Goal: Check status: Check status

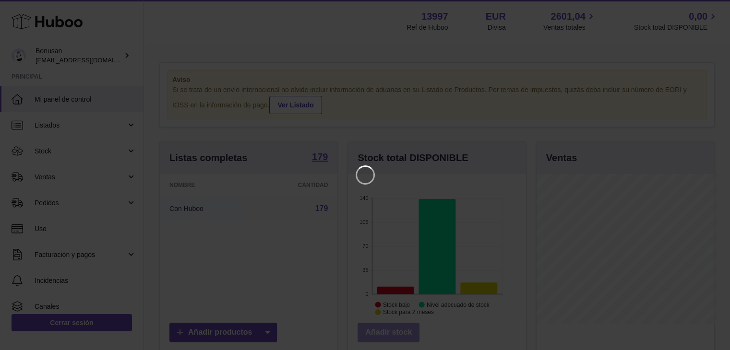
scroll to position [150, 180]
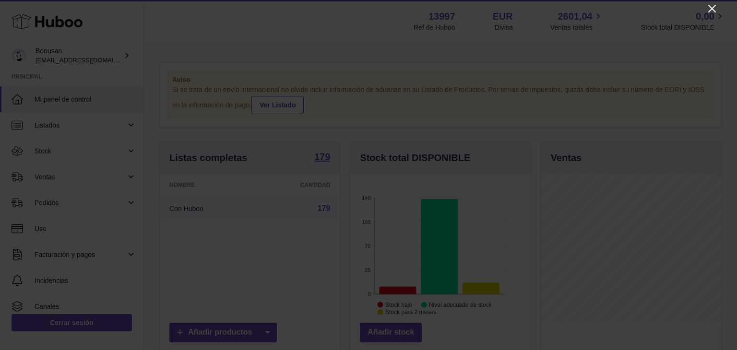
click at [711, 7] on icon "Close" at bounding box center [712, 9] width 8 height 8
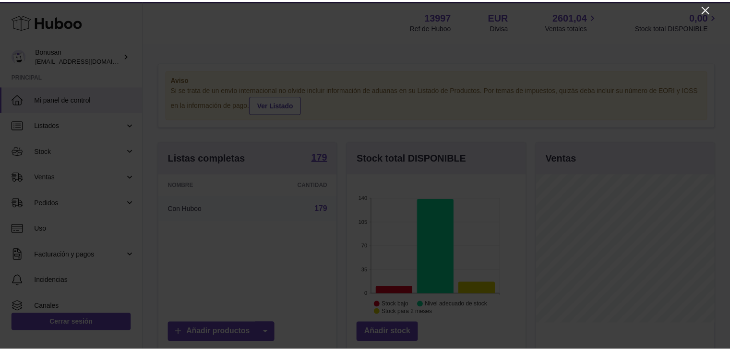
scroll to position [479766, 479738]
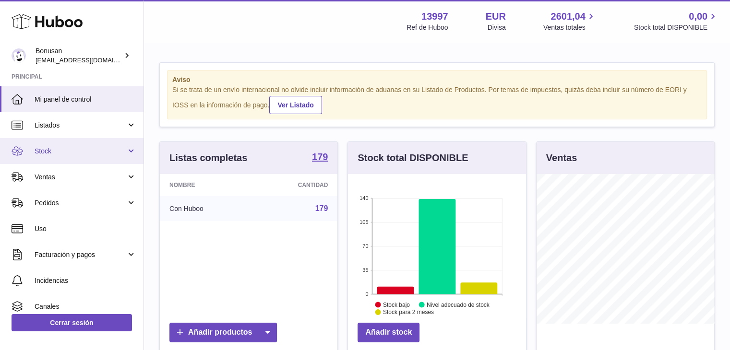
click at [44, 147] on span "Stock" at bounding box center [81, 151] width 92 height 9
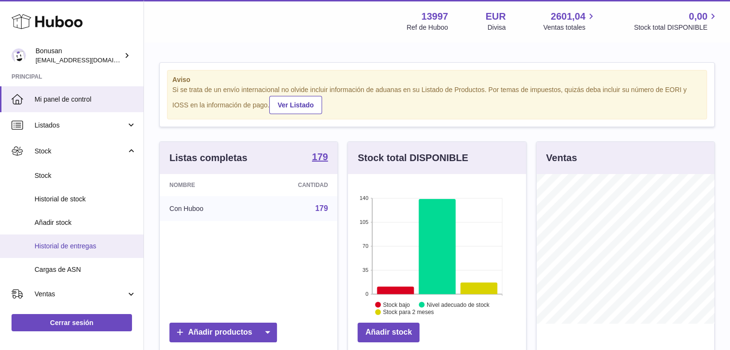
click at [62, 244] on span "Historial de entregas" at bounding box center [86, 246] width 102 height 9
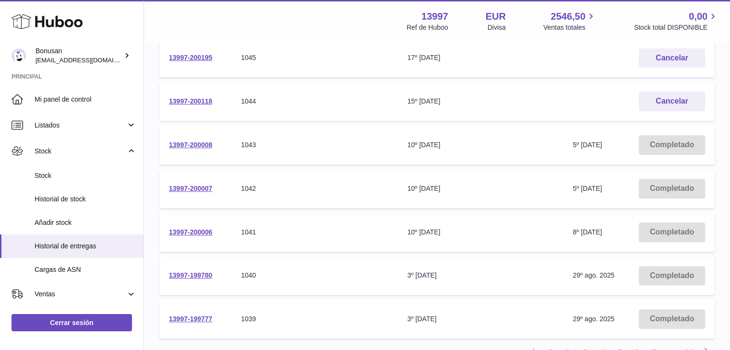
scroll to position [271, 0]
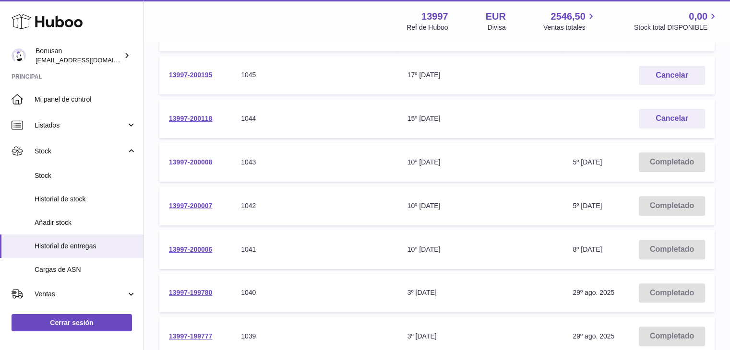
click at [186, 160] on link "13997-200008" at bounding box center [190, 162] width 43 height 8
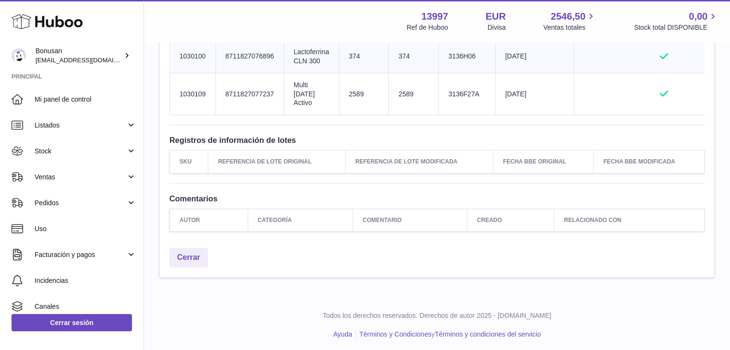
scroll to position [323, 0]
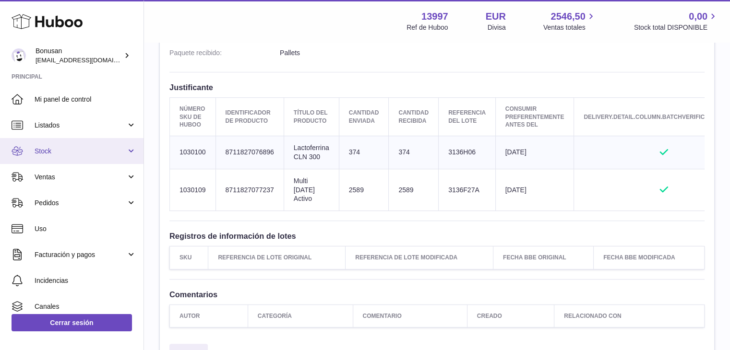
click at [48, 151] on span "Stock" at bounding box center [81, 151] width 92 height 9
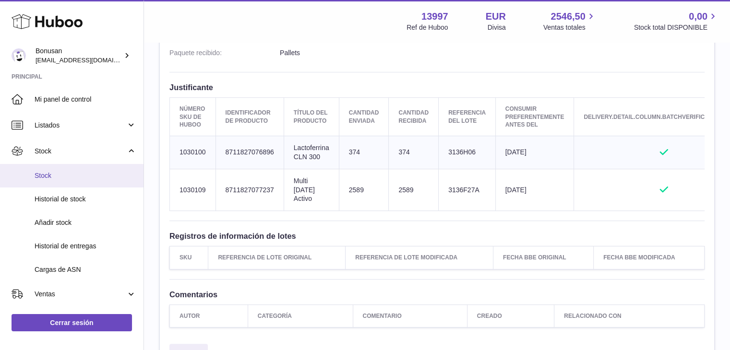
click at [54, 177] on span "Stock" at bounding box center [86, 175] width 102 height 9
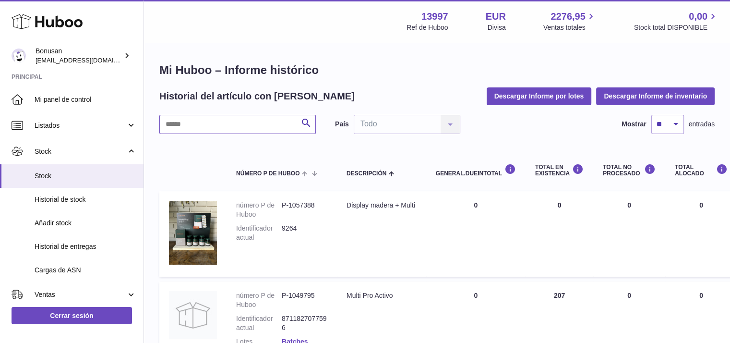
click at [172, 123] on input "text" at bounding box center [237, 124] width 156 height 19
paste input "*******"
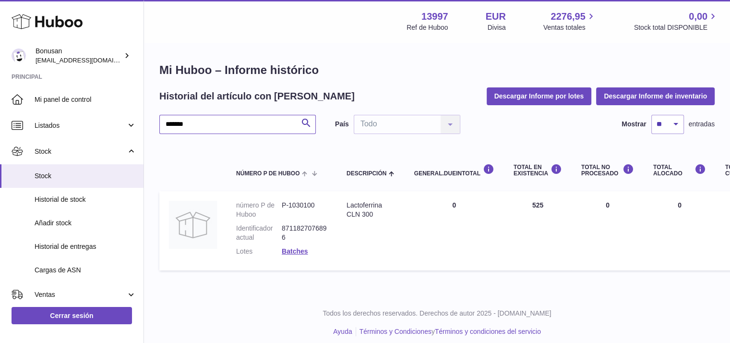
type input "*******"
